Goal: Find specific page/section: Find specific page/section

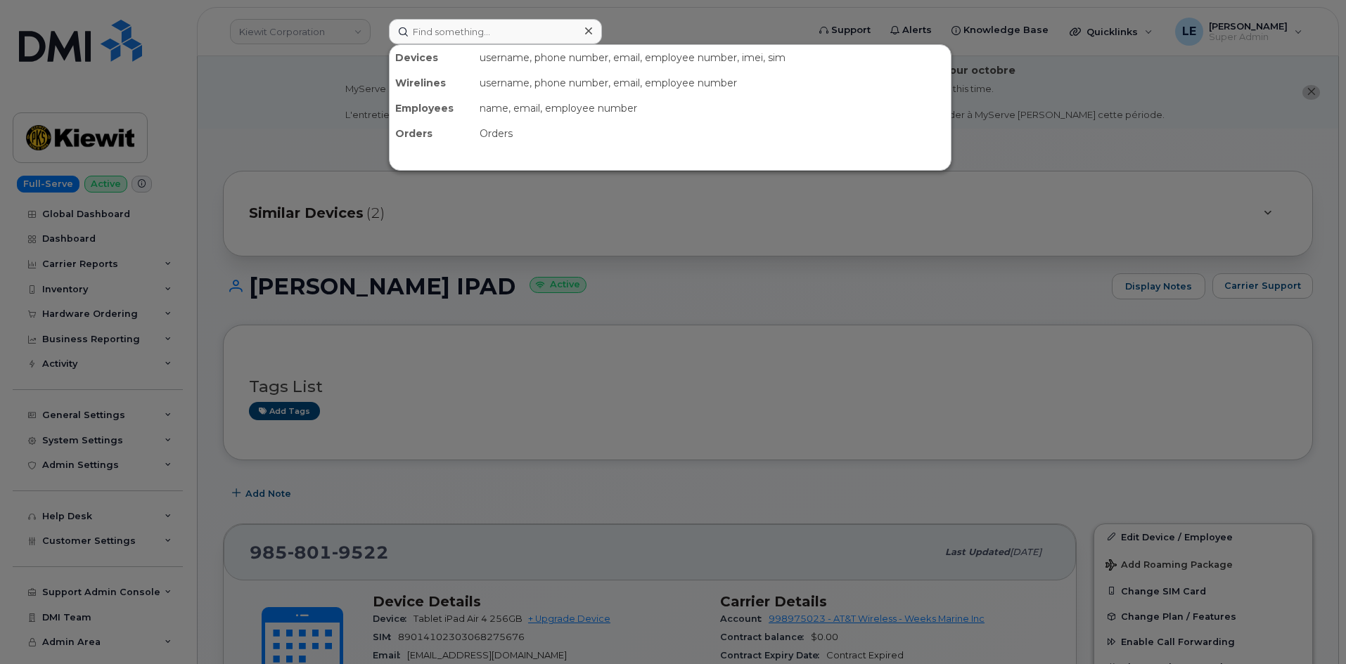
click at [458, 39] on input at bounding box center [495, 31] width 213 height 25
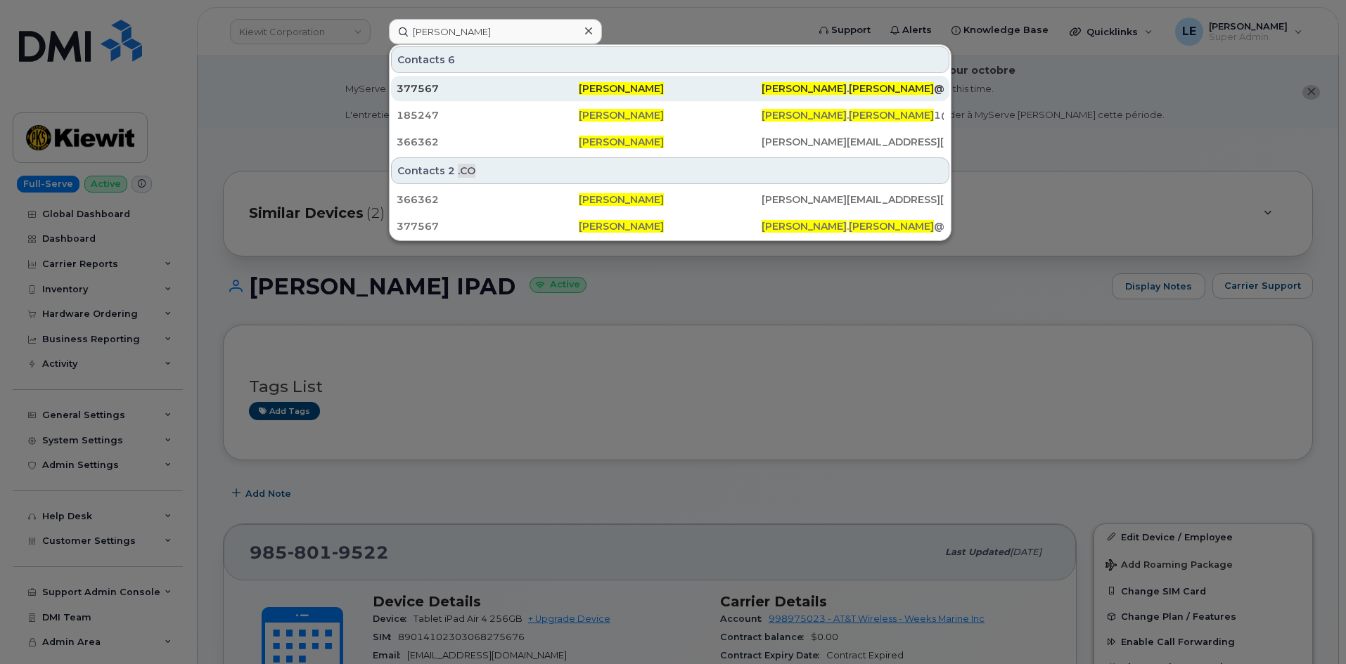
type input "[PERSON_NAME]"
click at [517, 96] on div "377567" at bounding box center [488, 88] width 182 height 25
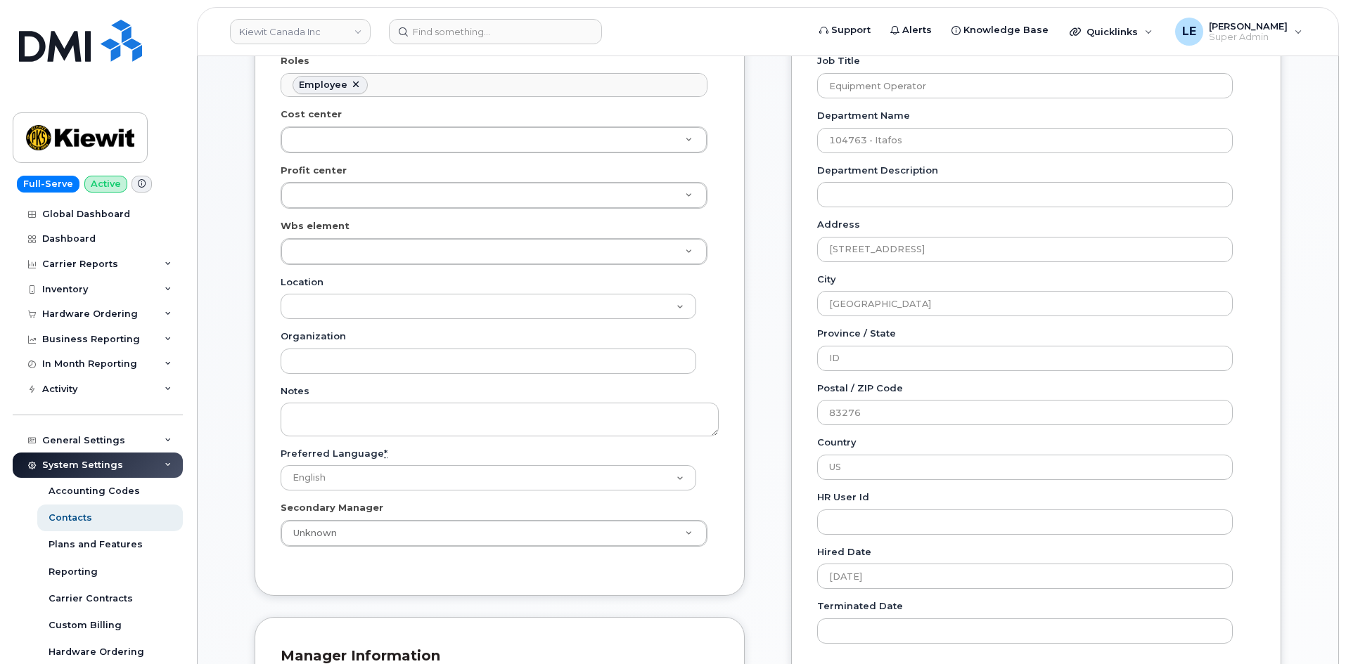
scroll to position [422, 0]
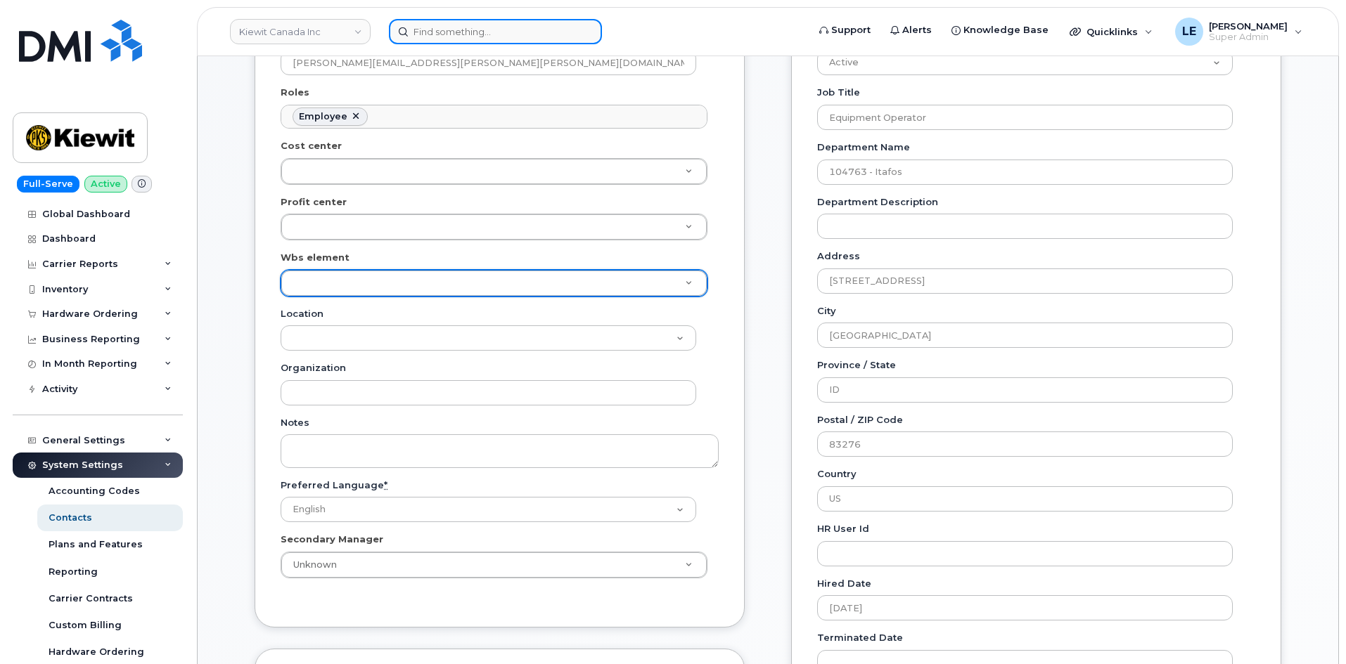
click at [437, 42] on input at bounding box center [495, 31] width 213 height 25
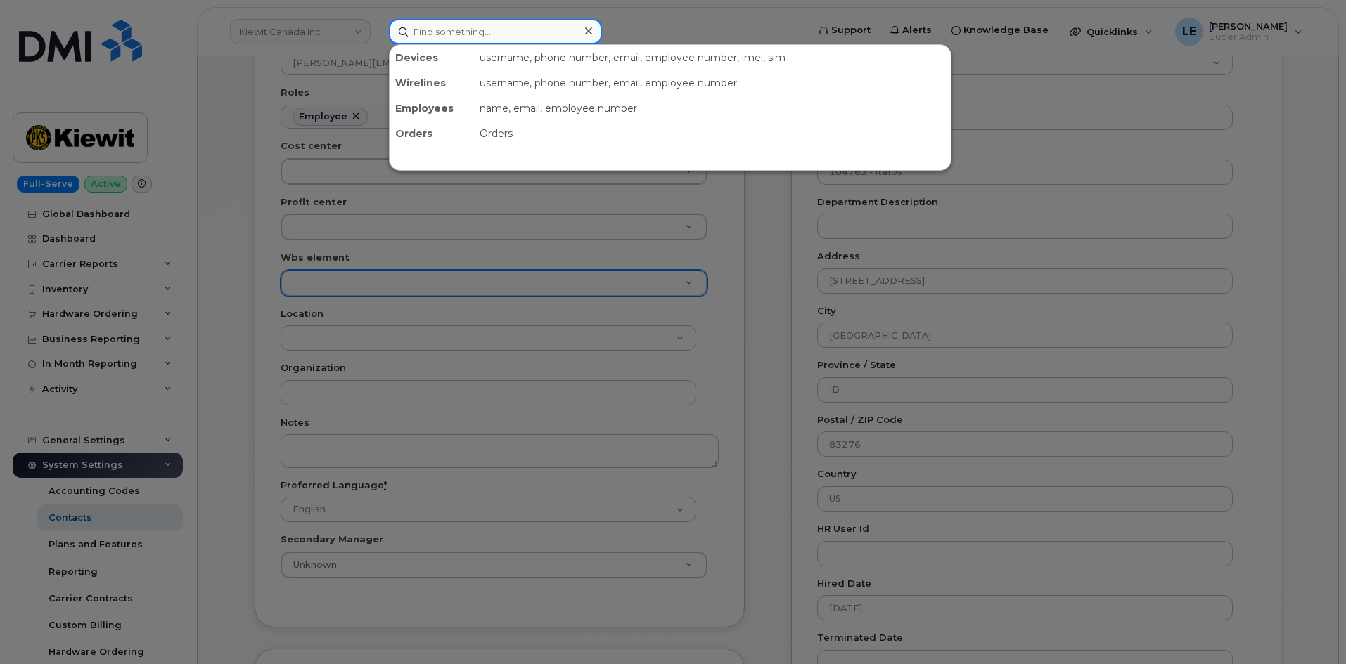
paste input "[PERSON_NAME]"
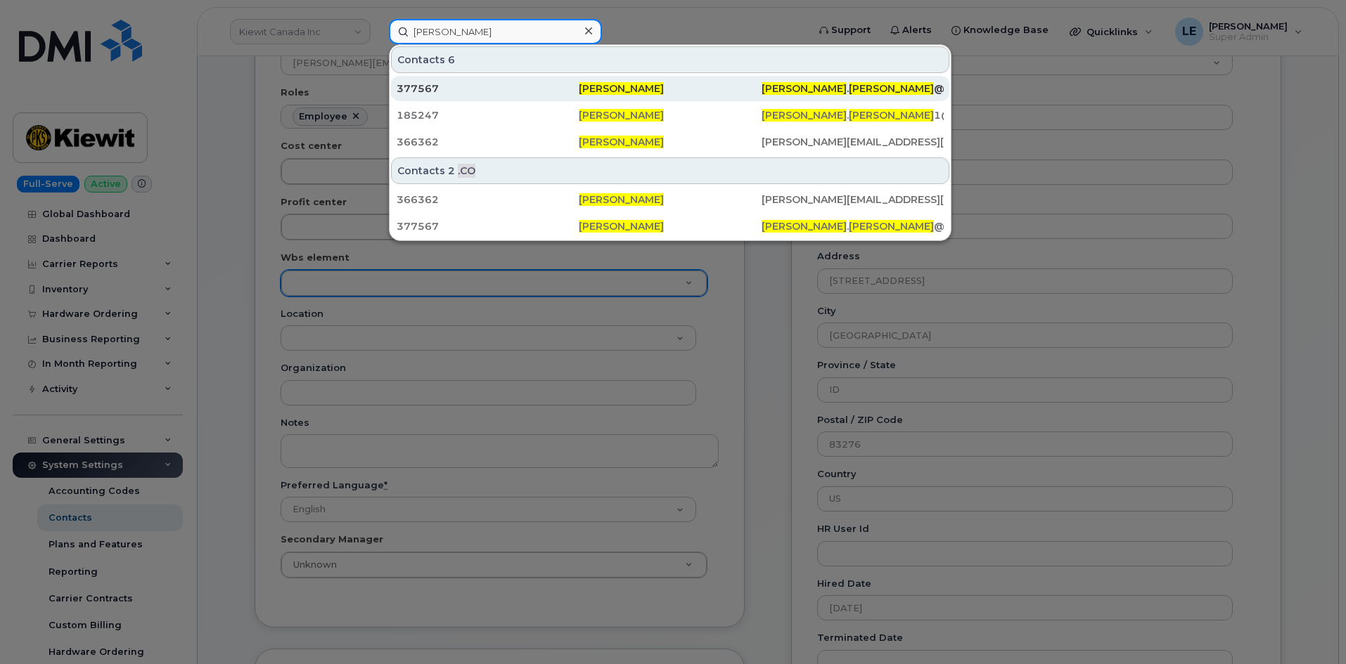
type input "[PERSON_NAME]"
click at [481, 89] on div "377567" at bounding box center [488, 89] width 182 height 14
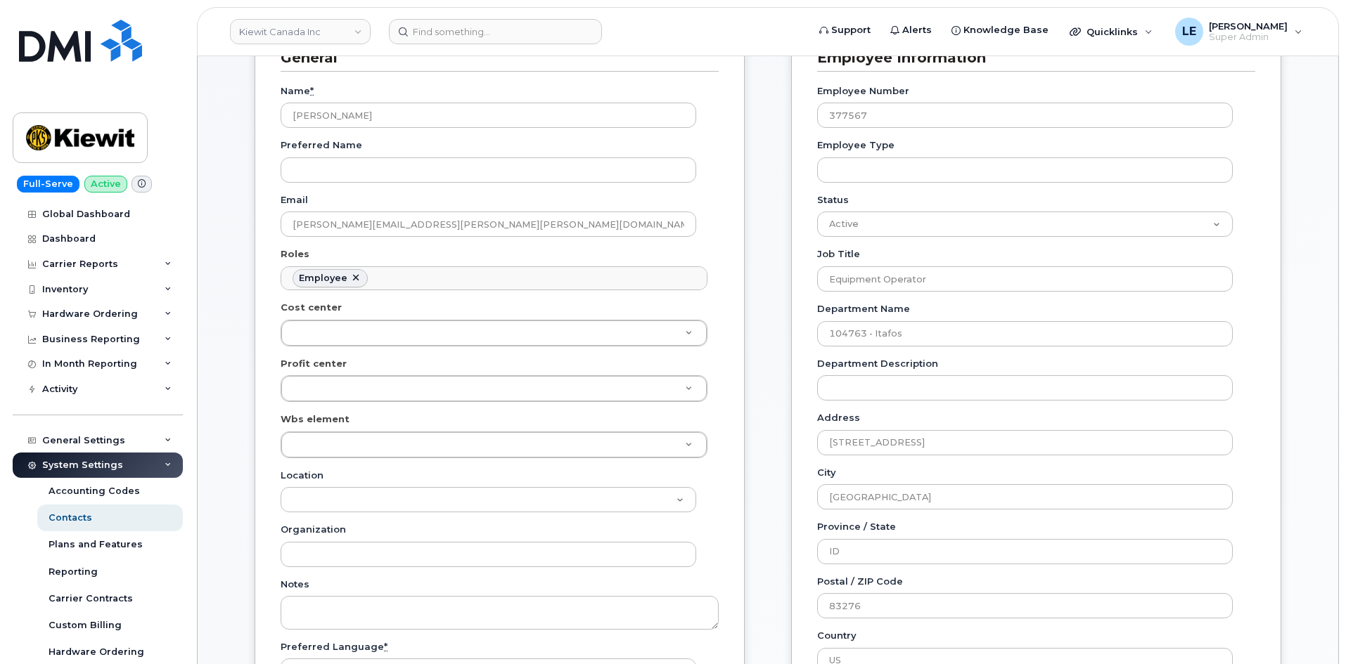
scroll to position [281, 0]
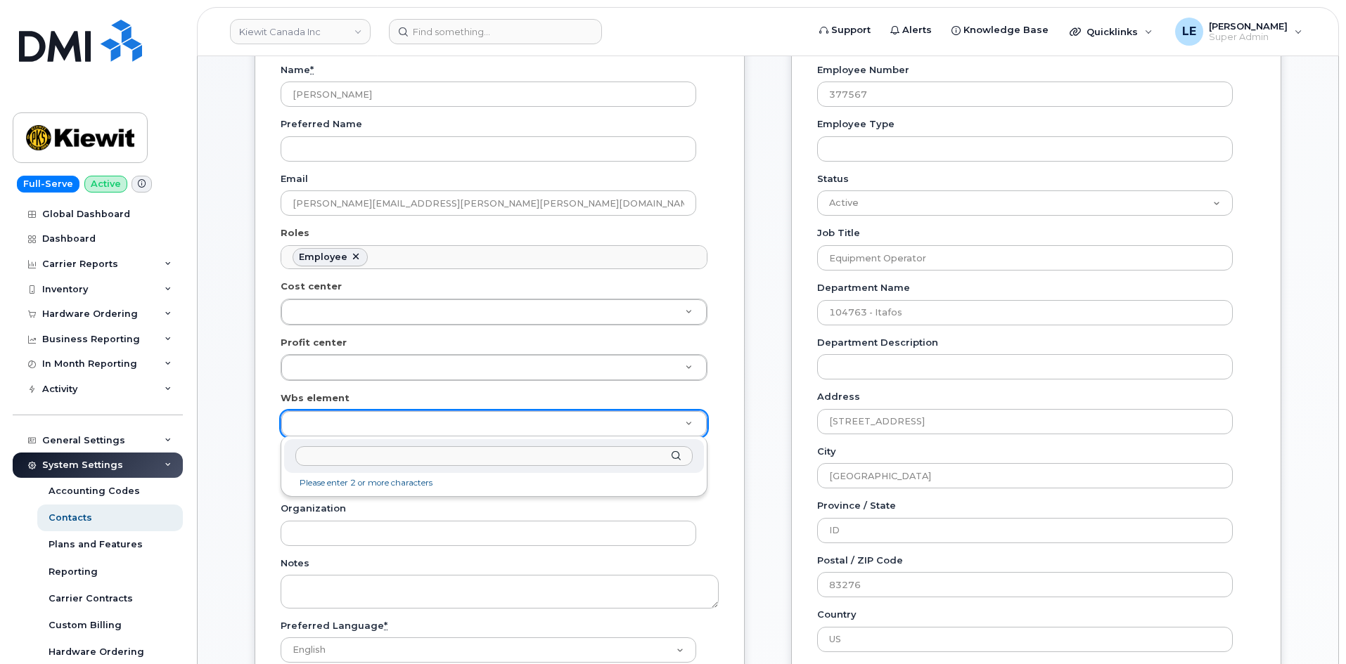
type input "110223.4964"
paste input "110223.4964"
type input "110223.4964"
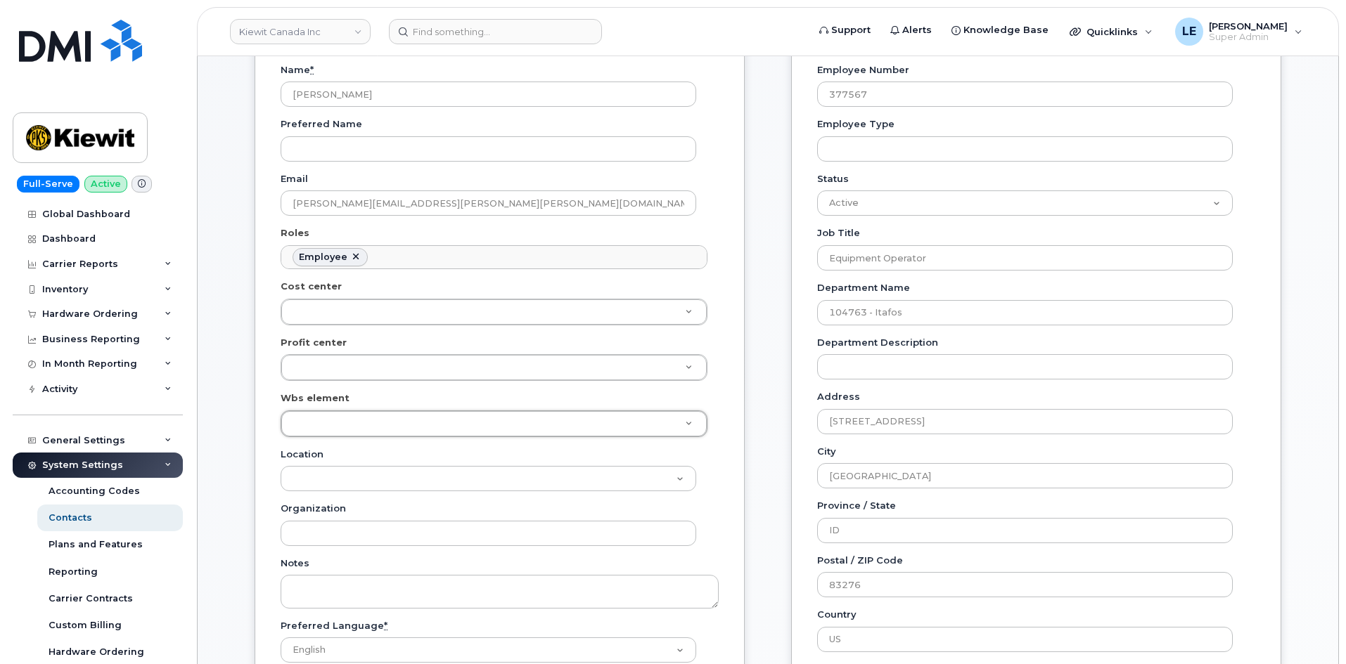
click at [257, 418] on div "General Name * Michael Somers Preferred Name Email MICHAEL.SOMERS@KIEWIT.COM Ro…" at bounding box center [500, 383] width 490 height 771
click at [439, 38] on input at bounding box center [495, 31] width 213 height 25
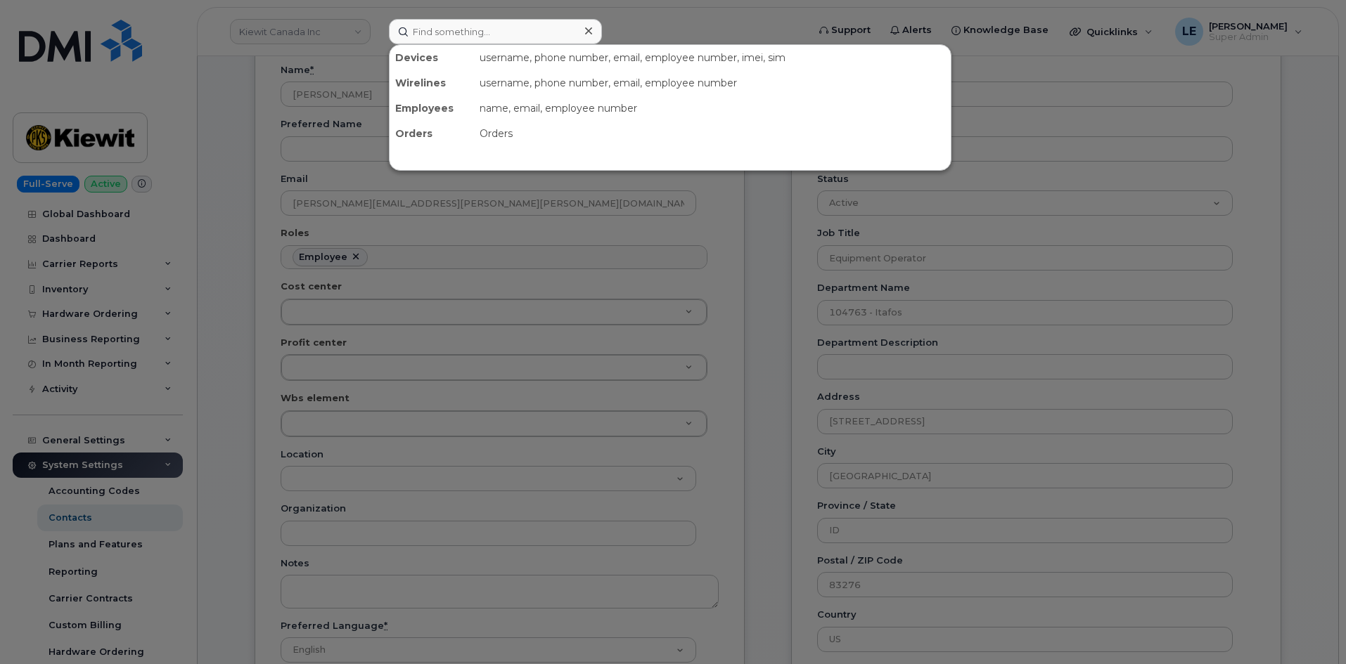
click at [363, 65] on div at bounding box center [673, 332] width 1346 height 664
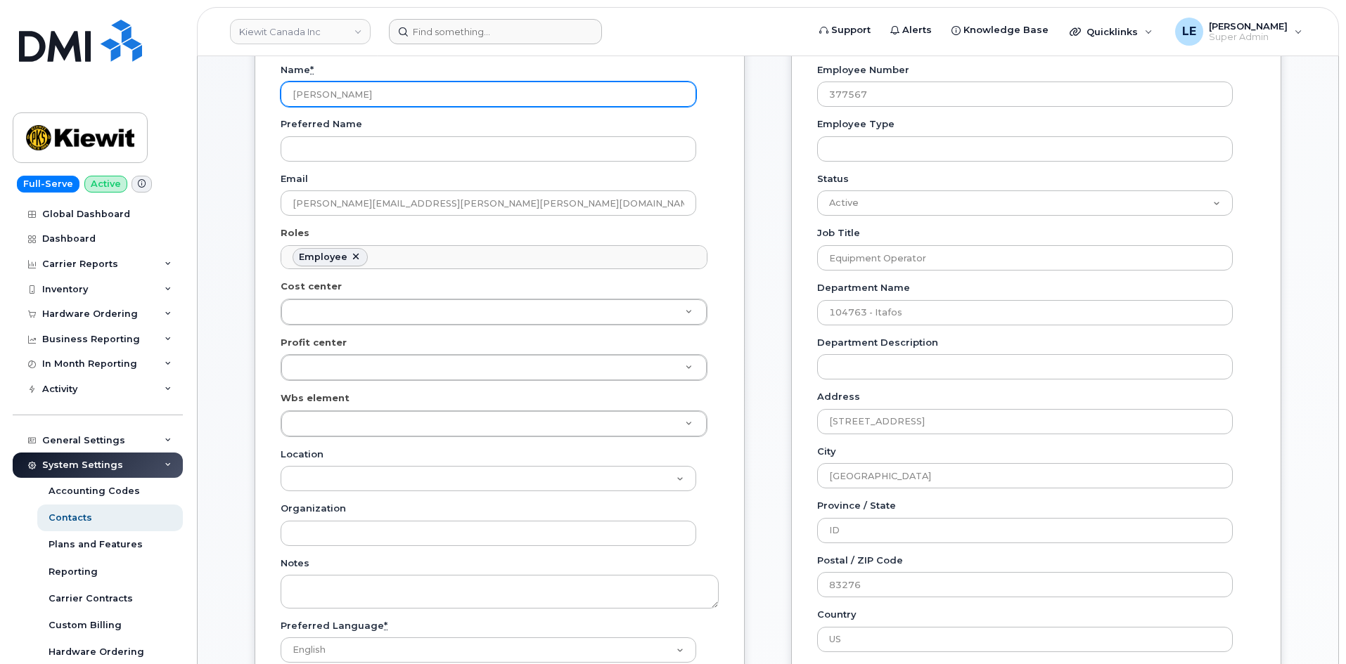
drag, startPoint x: 378, startPoint y: 92, endPoint x: 134, endPoint y: 111, distance: 244.0
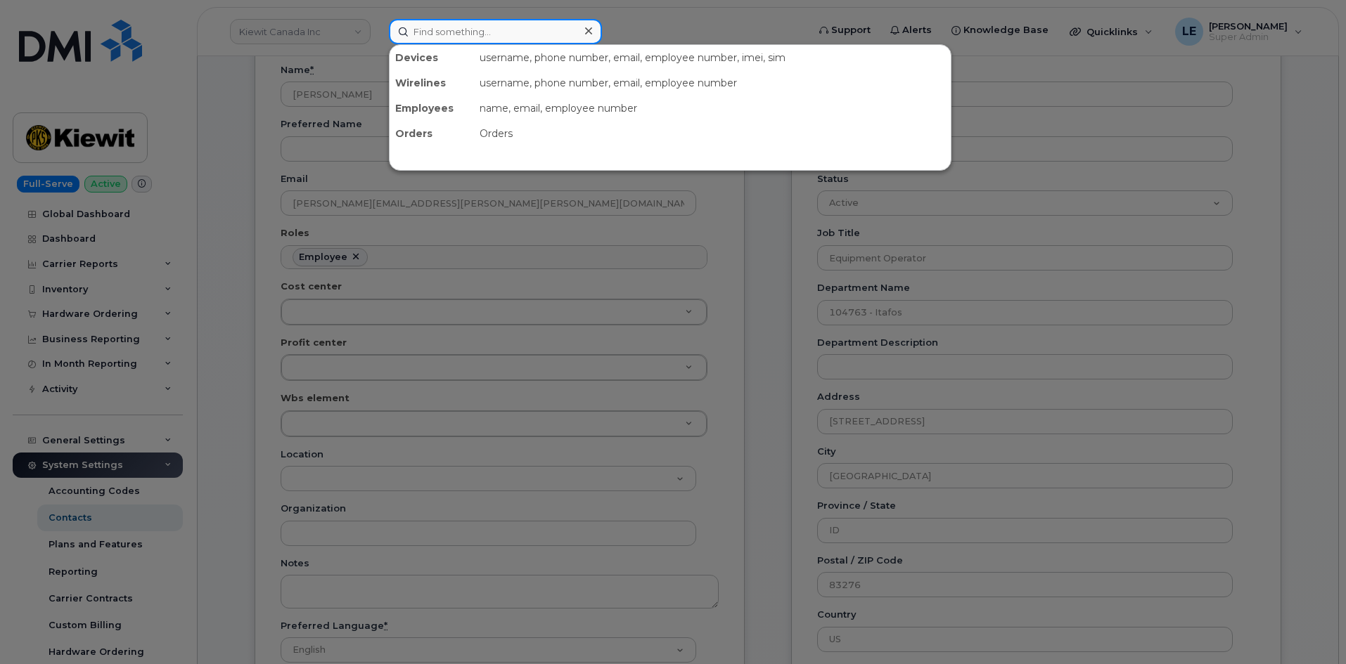
click at [486, 29] on input at bounding box center [495, 31] width 213 height 25
paste input "[PERSON_NAME]"
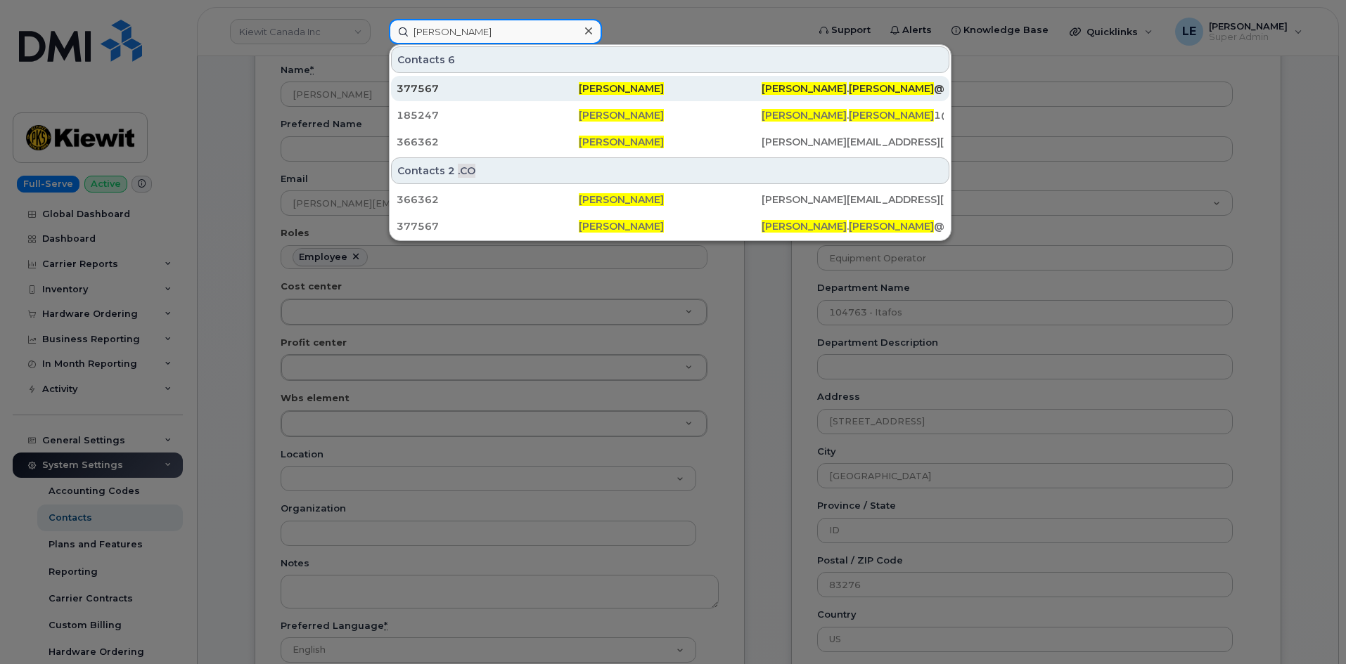
type input "[PERSON_NAME]"
click at [494, 96] on div "377567" at bounding box center [488, 88] width 182 height 25
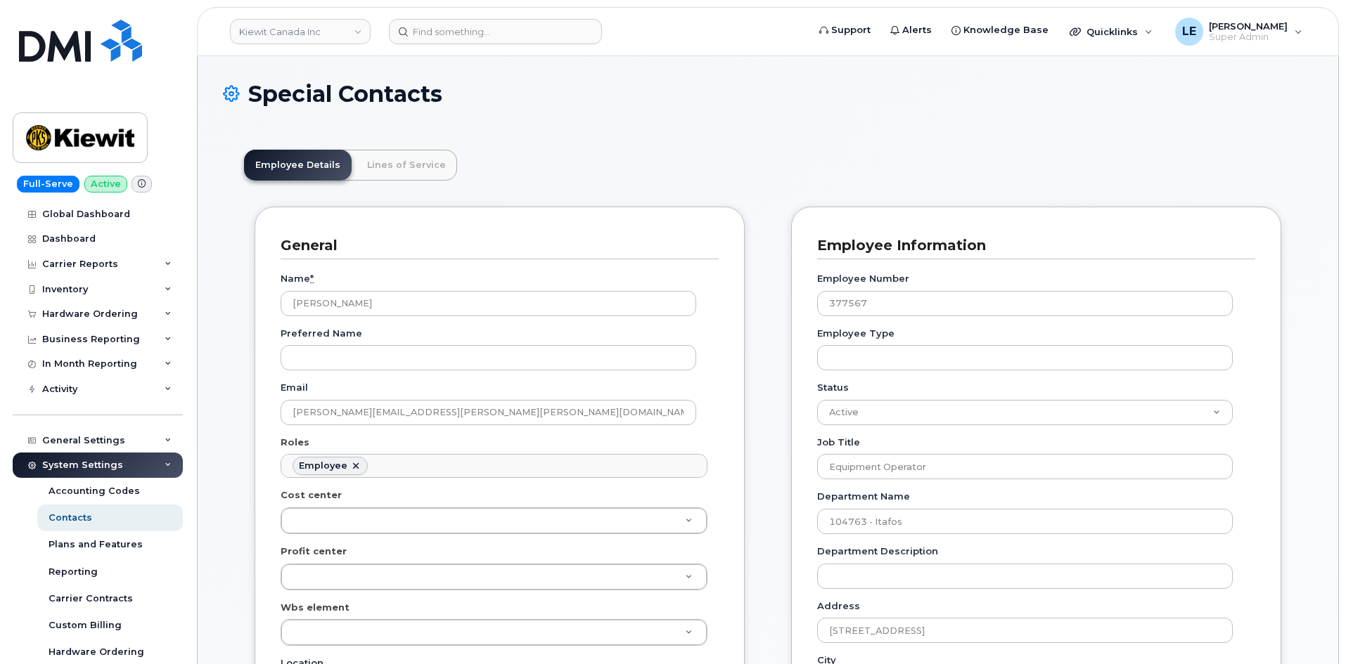
scroll to position [41, 0]
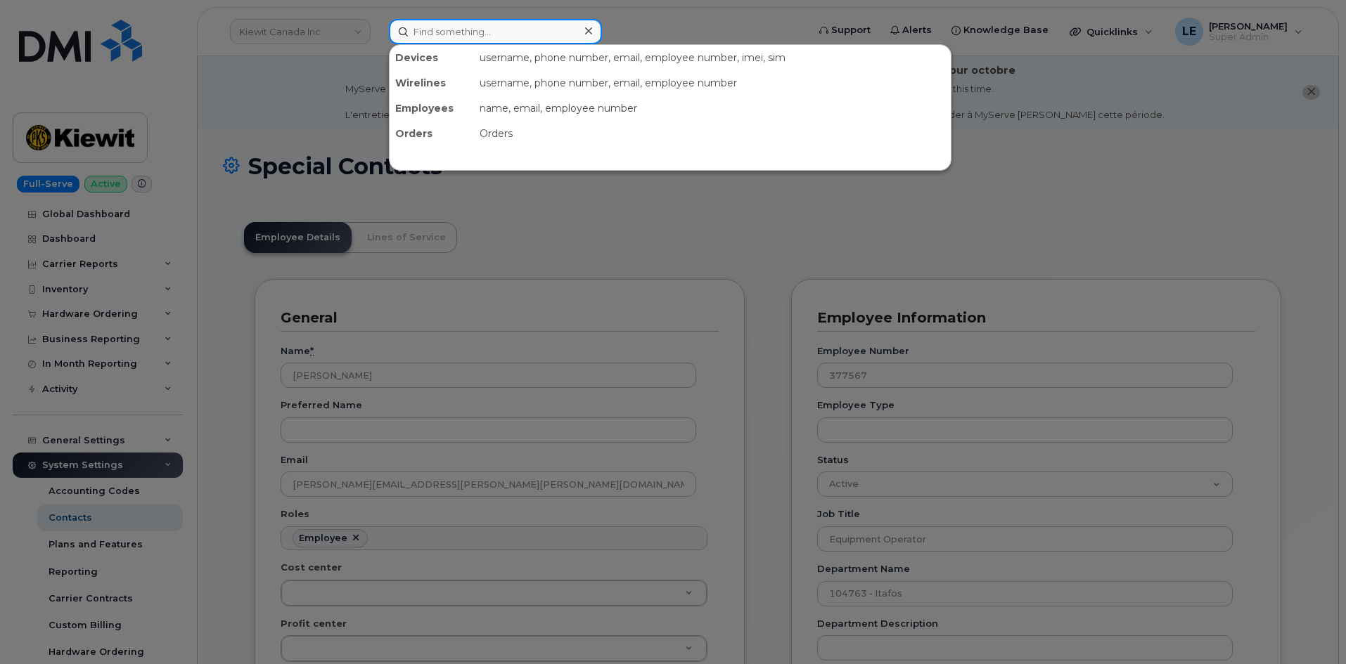
click at [499, 22] on input at bounding box center [495, 31] width 213 height 25
paste input "[PERSON_NAME]"
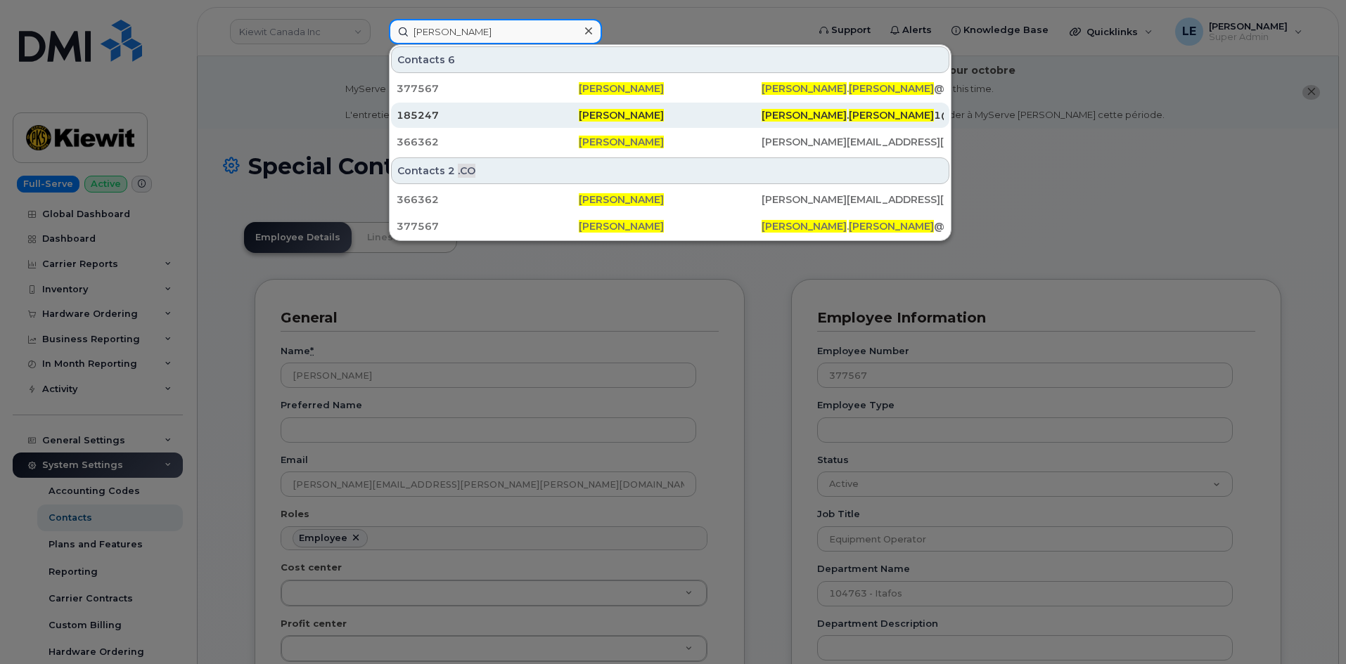
type input "[PERSON_NAME]"
click at [513, 111] on div "185247" at bounding box center [488, 115] width 182 height 14
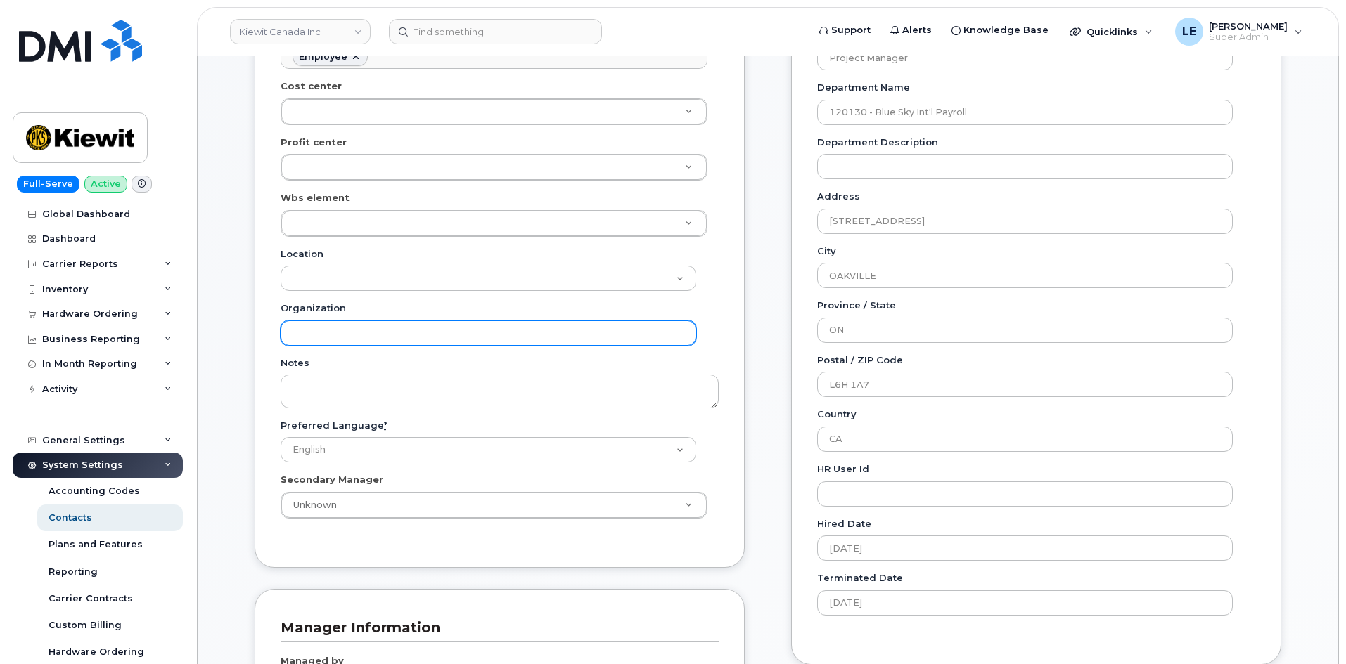
scroll to position [492, 0]
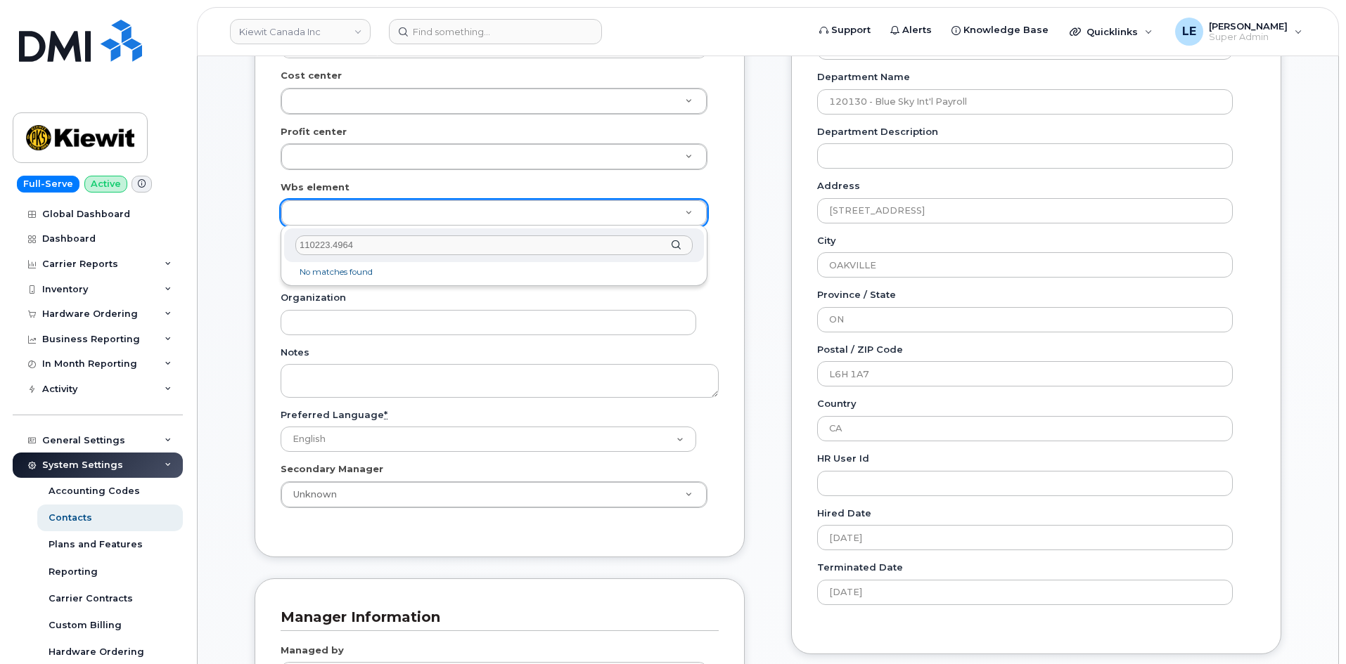
type input "110223.4964"
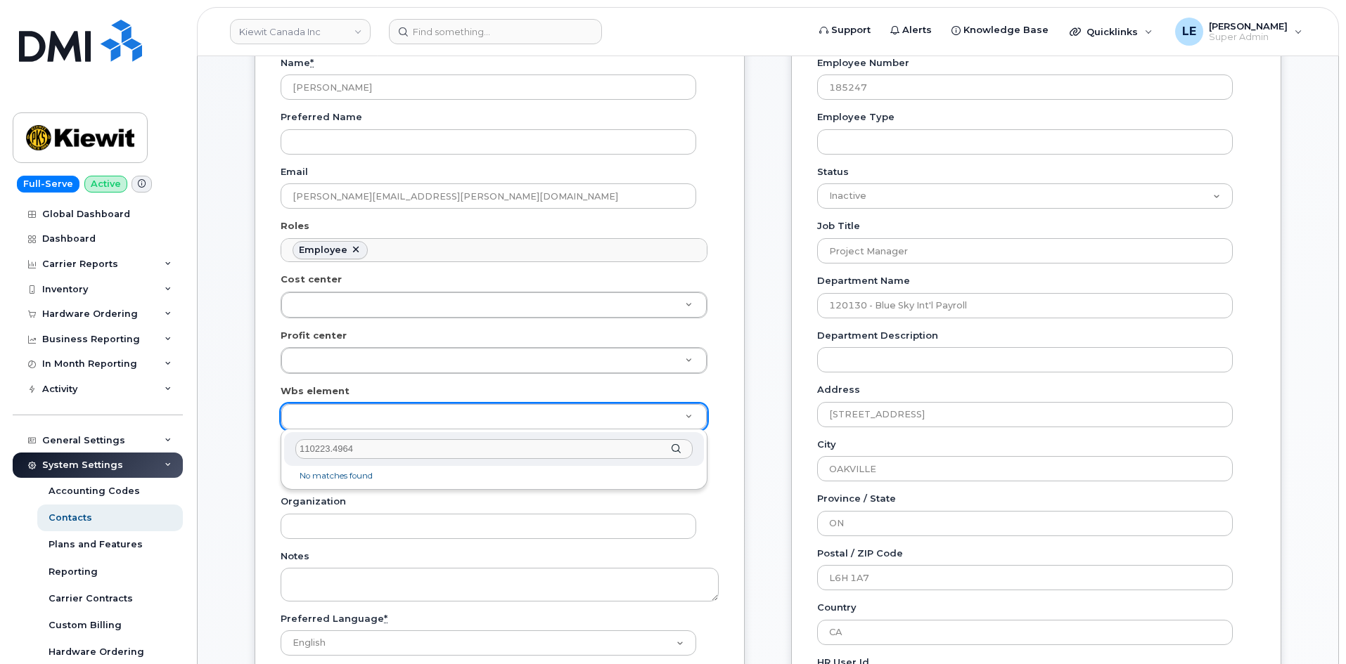
scroll to position [281, 0]
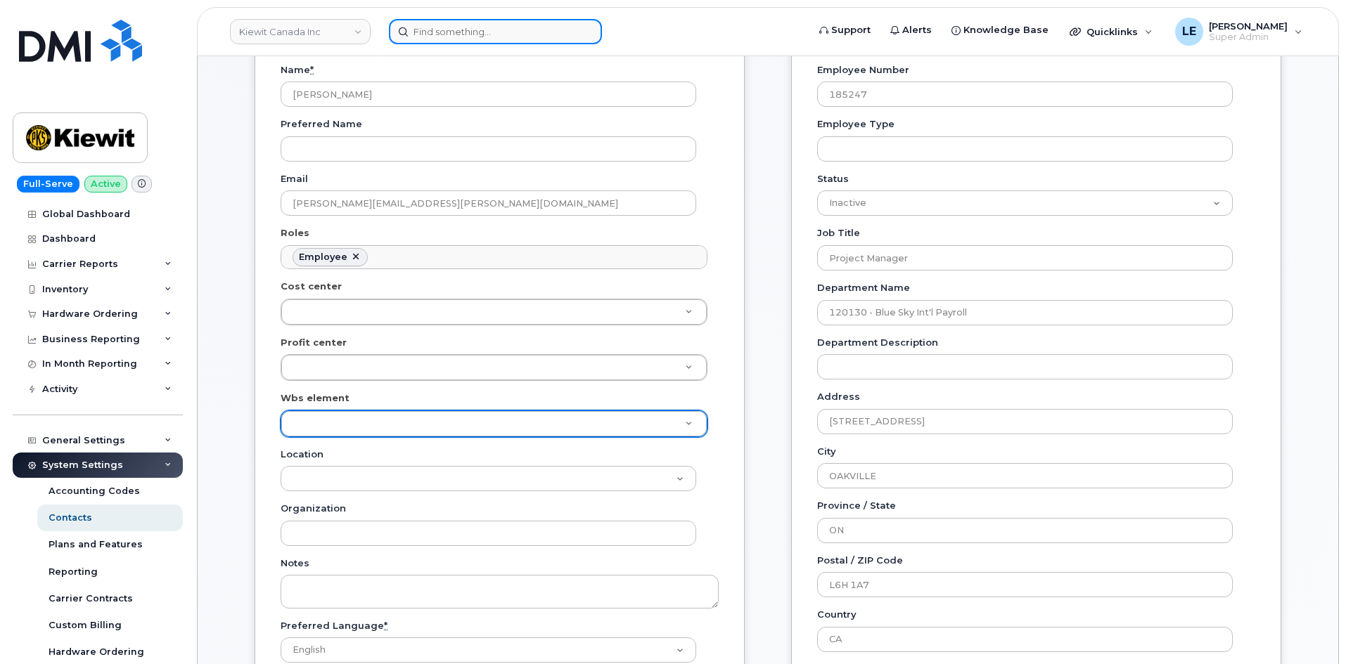
click at [453, 33] on input at bounding box center [495, 31] width 213 height 25
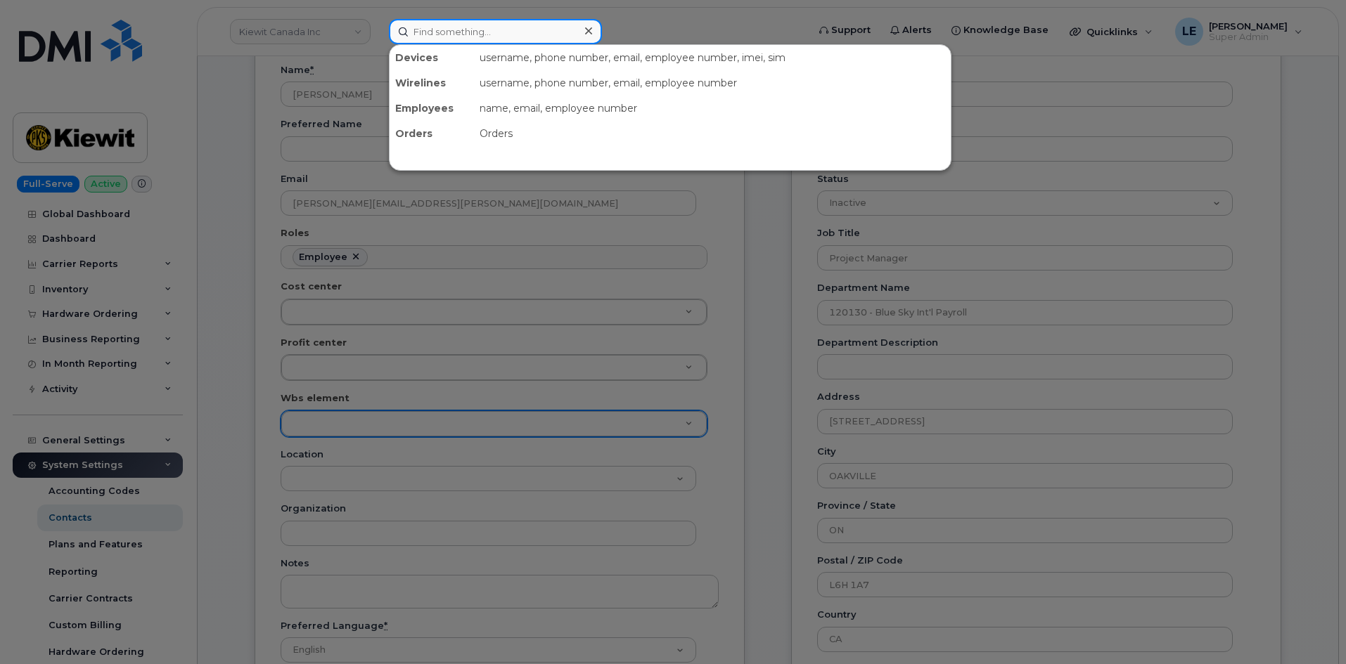
paste input "00366362"
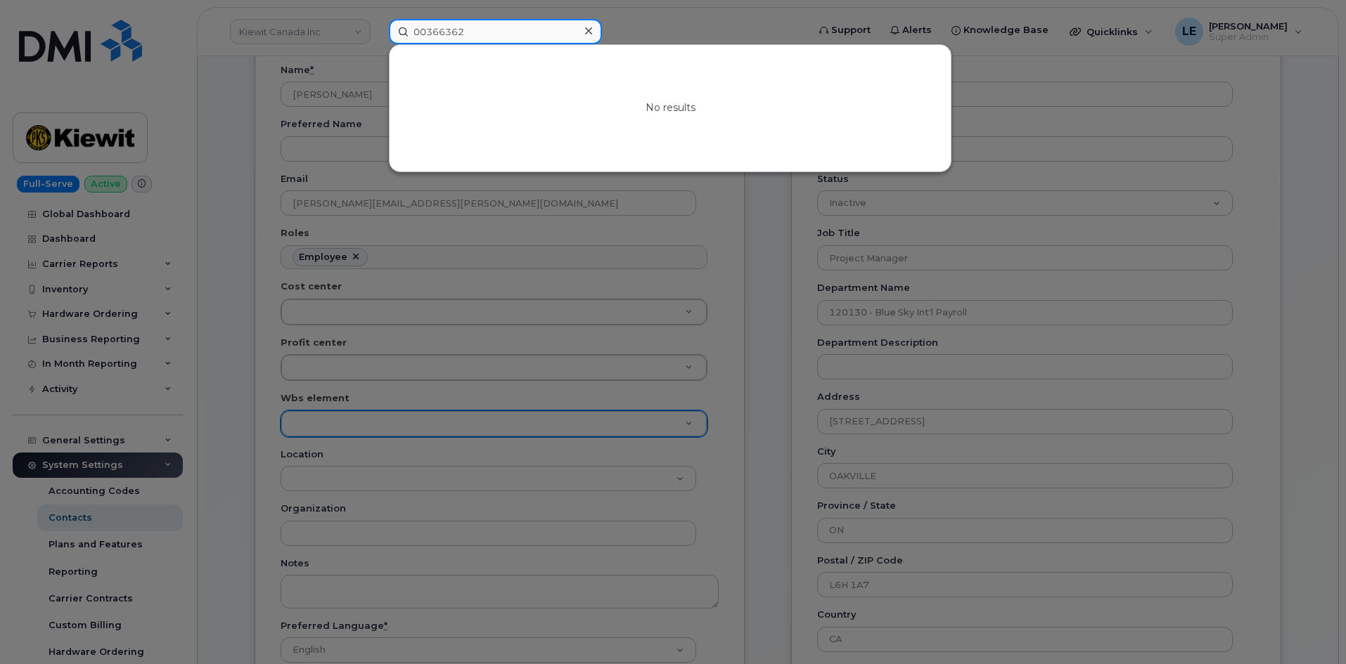
type input "00366362"
click at [588, 32] on icon at bounding box center [588, 30] width 7 height 7
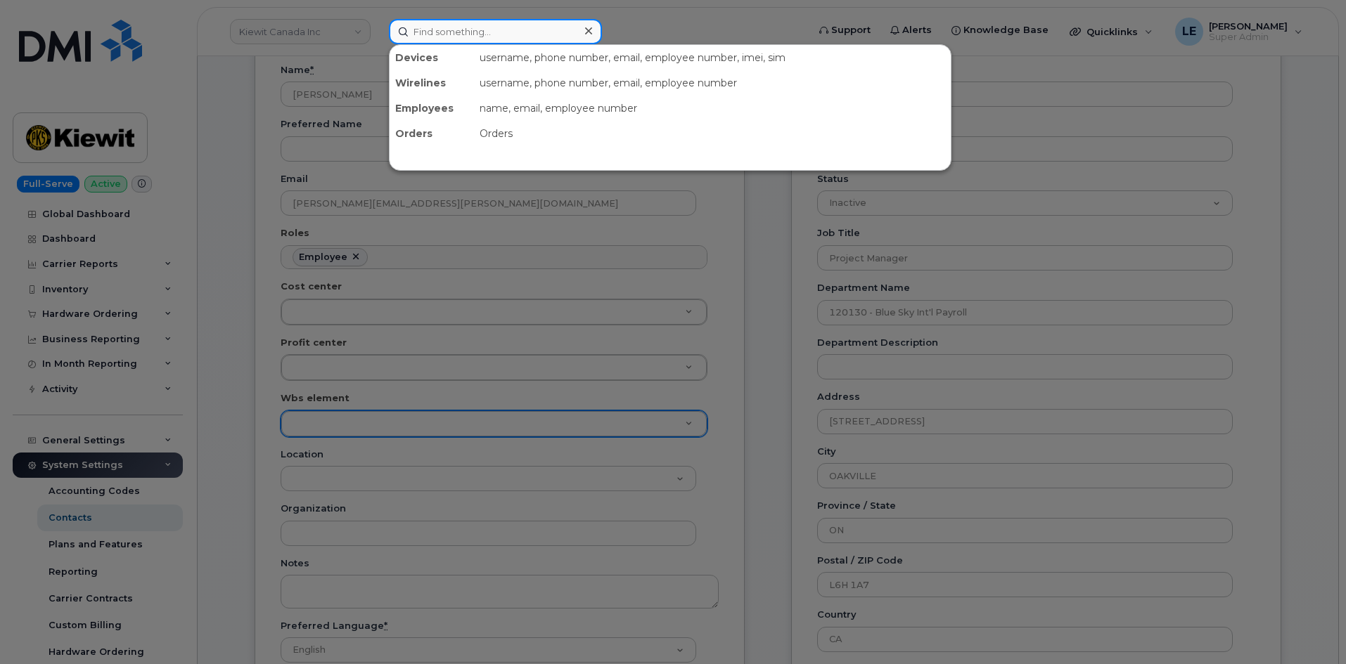
click at [510, 30] on input at bounding box center [495, 31] width 213 height 25
paste input "[PERSON_NAME]"
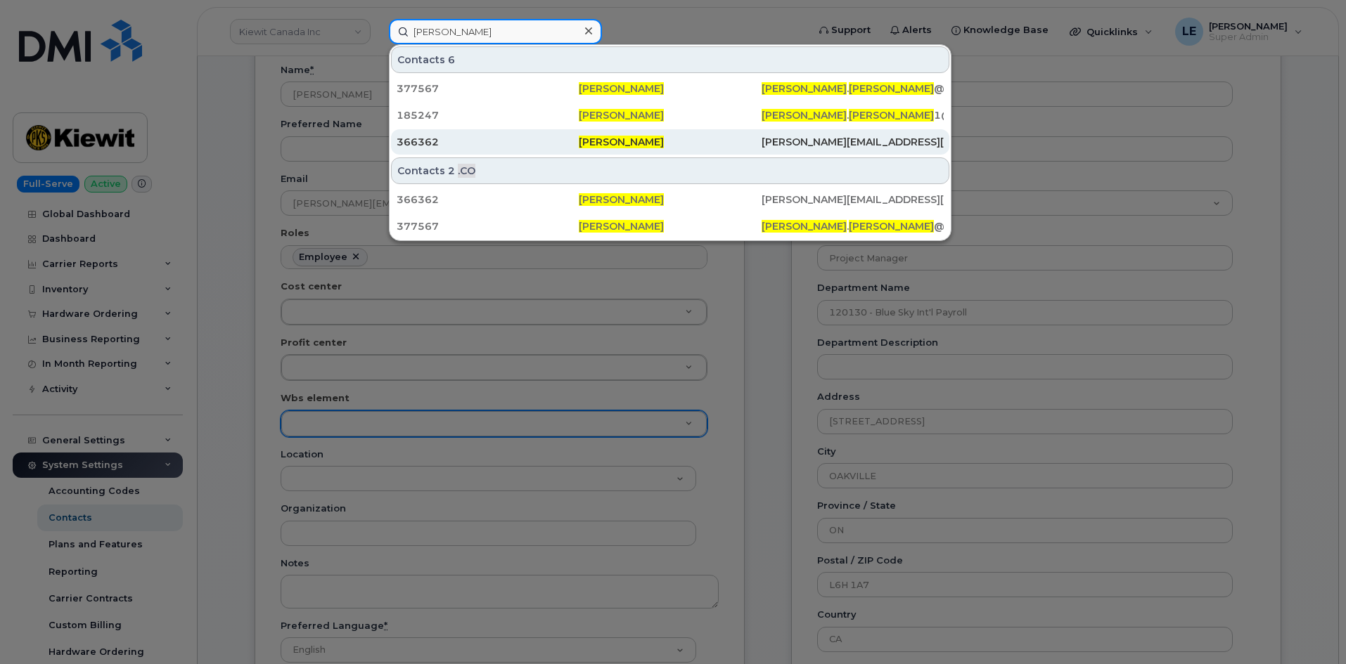
type input "[PERSON_NAME]"
click at [544, 150] on div "366362" at bounding box center [488, 141] width 182 height 25
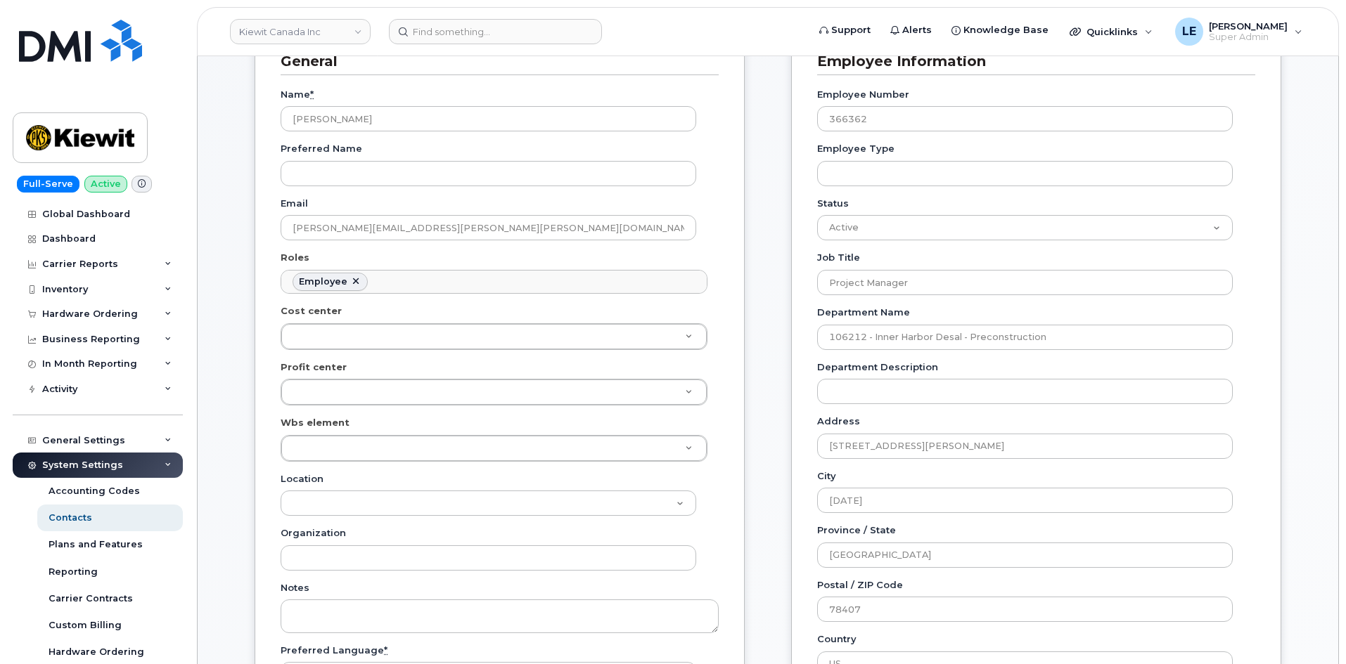
scroll to position [281, 0]
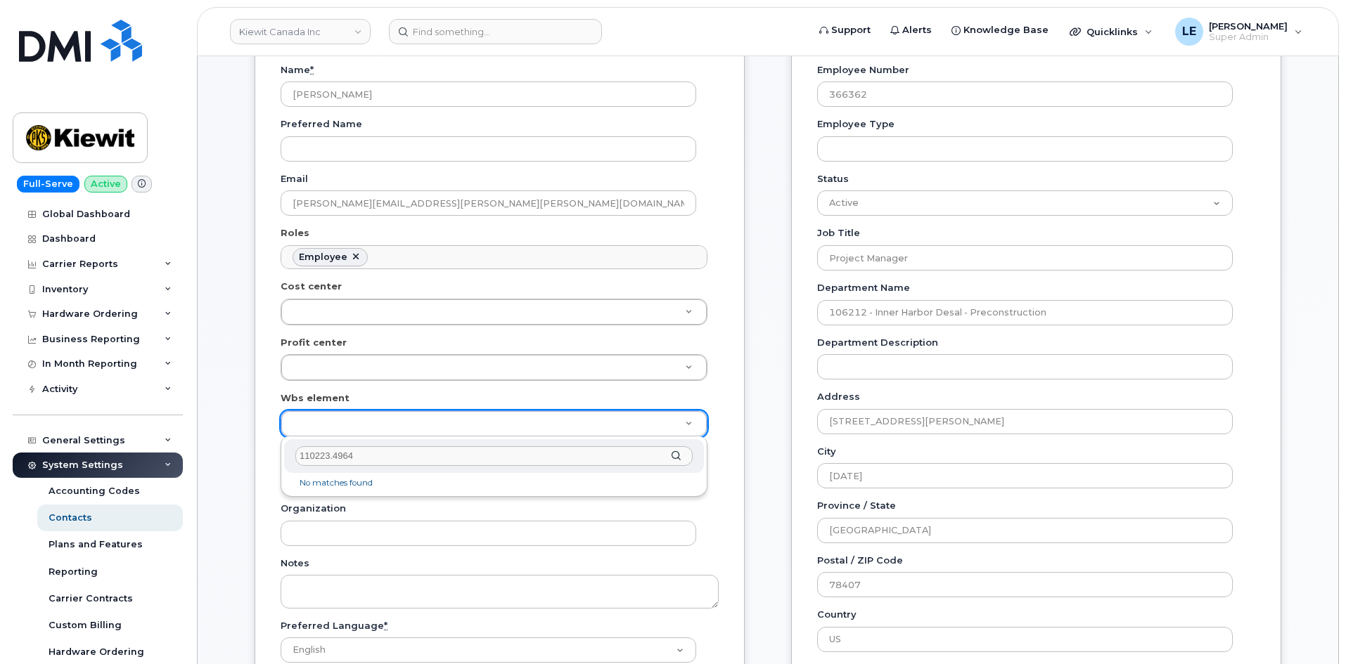
type input "110223.4964"
